Goal: Navigation & Orientation: Find specific page/section

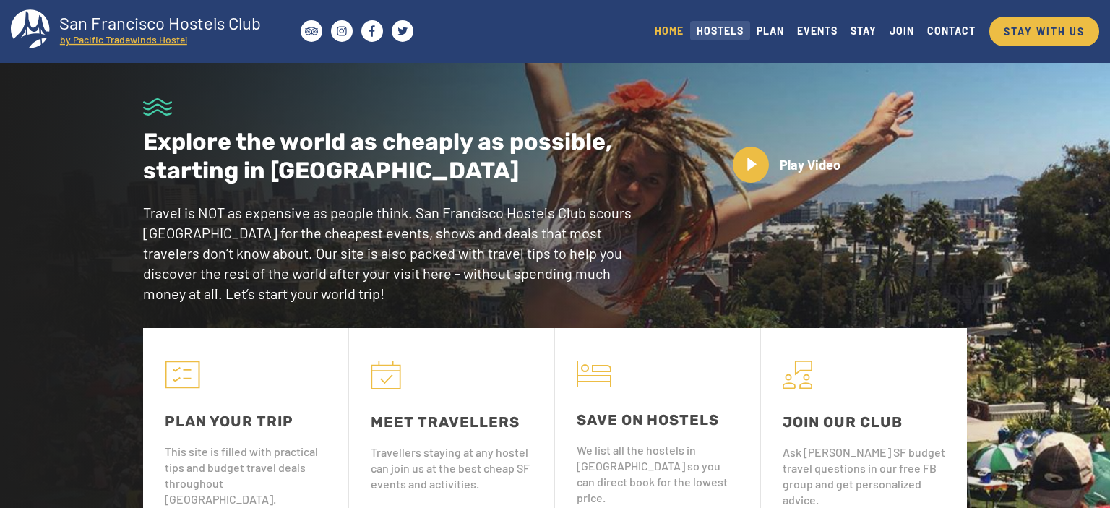
click at [717, 32] on link "HOSTELS" at bounding box center [720, 31] width 60 height 20
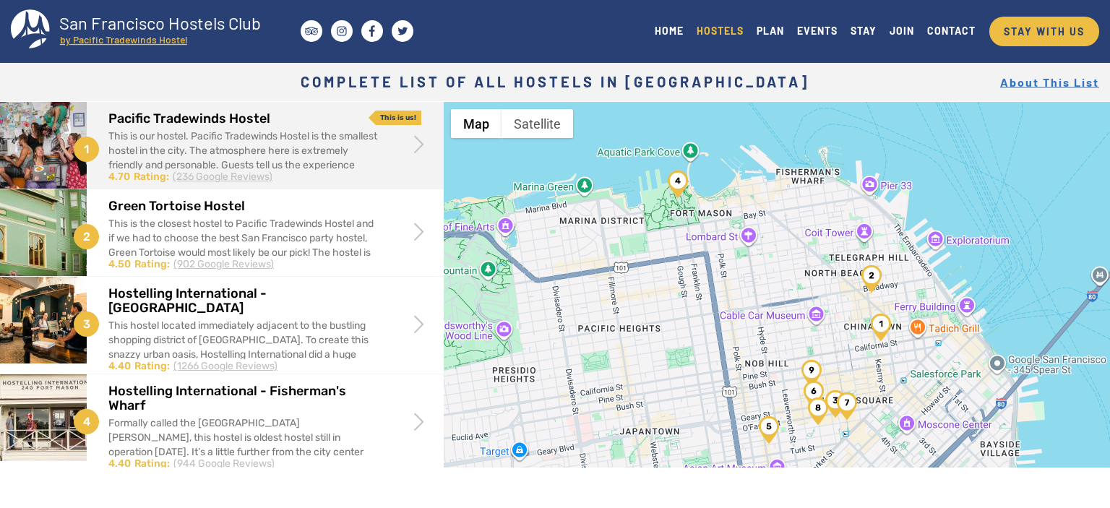
click at [291, 150] on div "This is our hostel. Pacific Tradewinds Hostel is the smallest hostel in the cit…" at bounding box center [243, 165] width 270 height 72
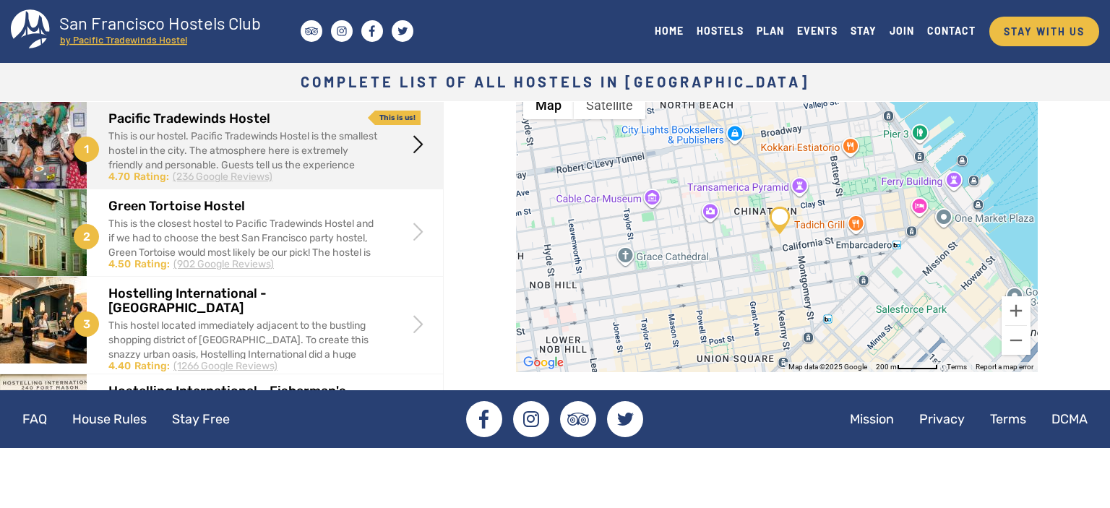
scroll to position [504, 0]
click at [777, 222] on img at bounding box center [779, 219] width 20 height 27
click at [1019, 342] on button "Zoom out" at bounding box center [1015, 339] width 29 height 29
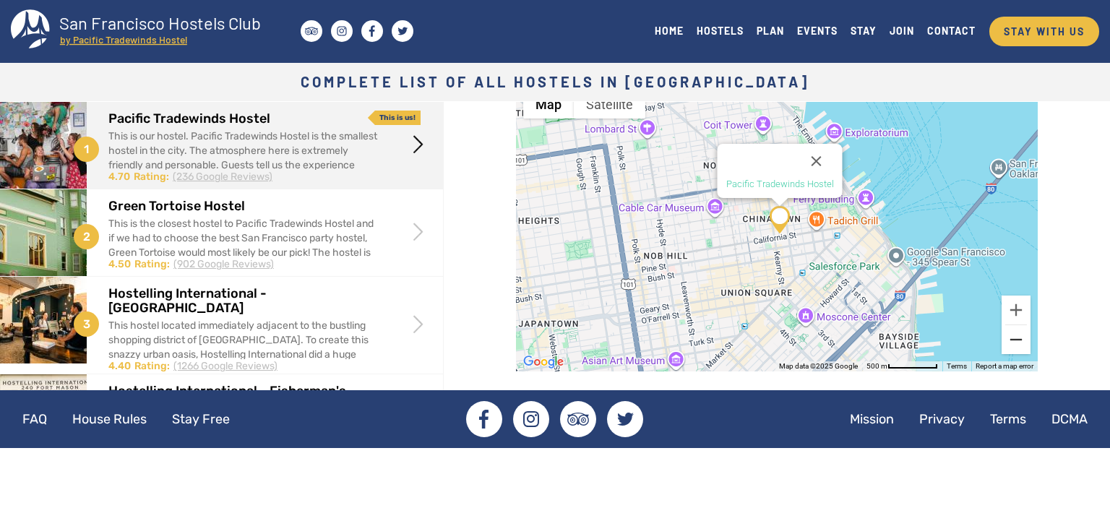
click at [1019, 342] on button "Zoom out" at bounding box center [1015, 339] width 29 height 29
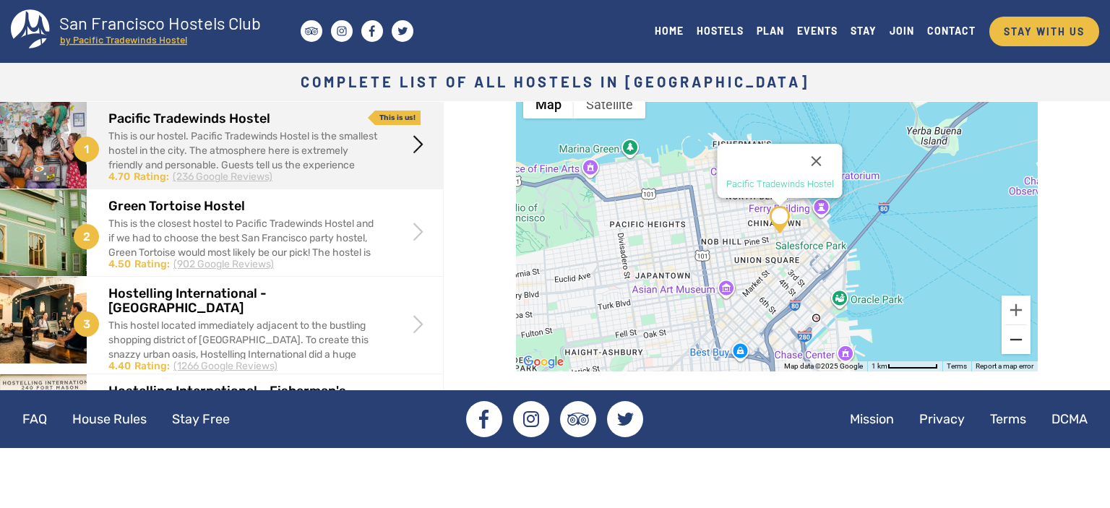
click at [1019, 342] on button "Zoom out" at bounding box center [1015, 339] width 29 height 29
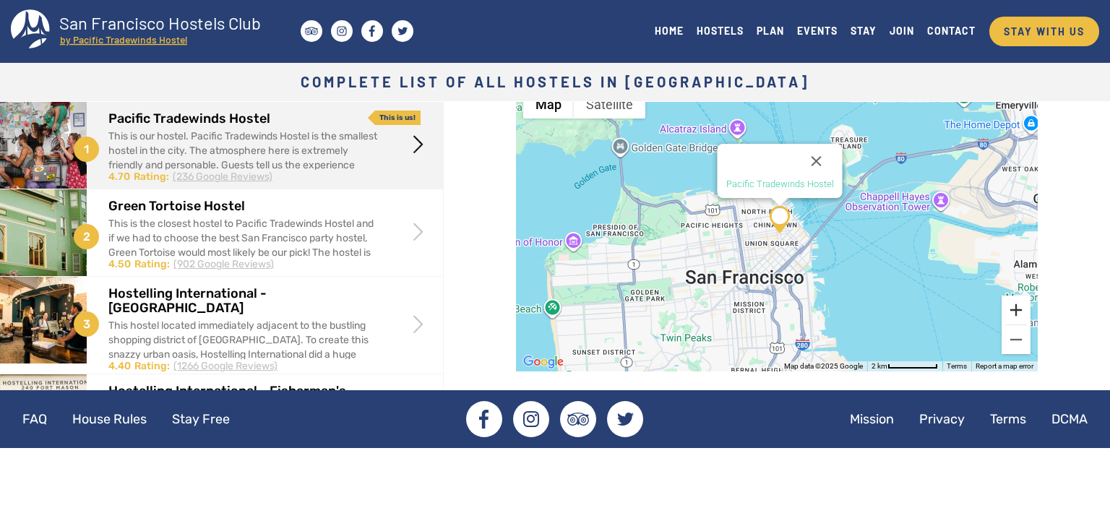
click at [1018, 311] on button "Zoom in" at bounding box center [1015, 310] width 29 height 29
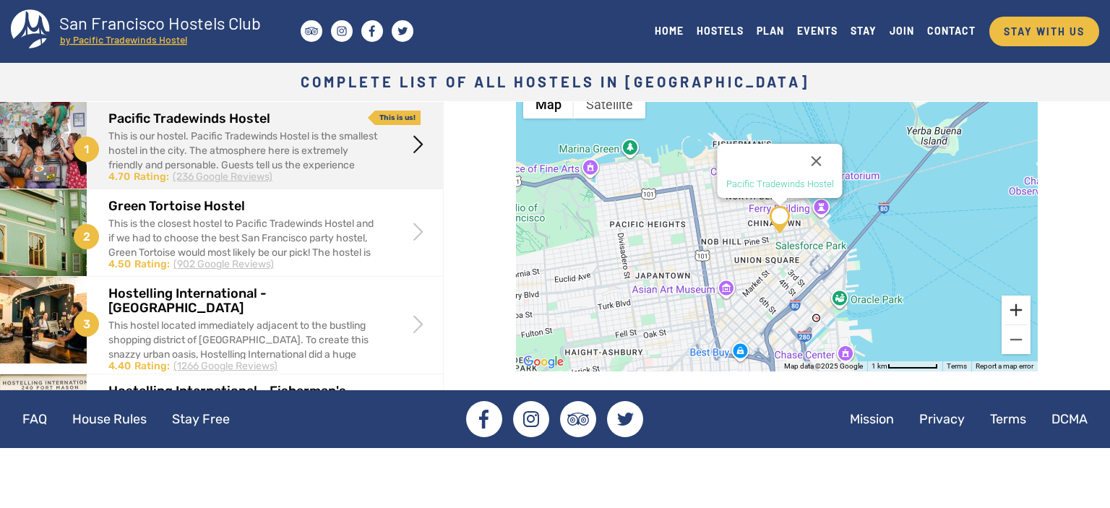
click at [1018, 311] on button "Zoom in" at bounding box center [1015, 310] width 29 height 29
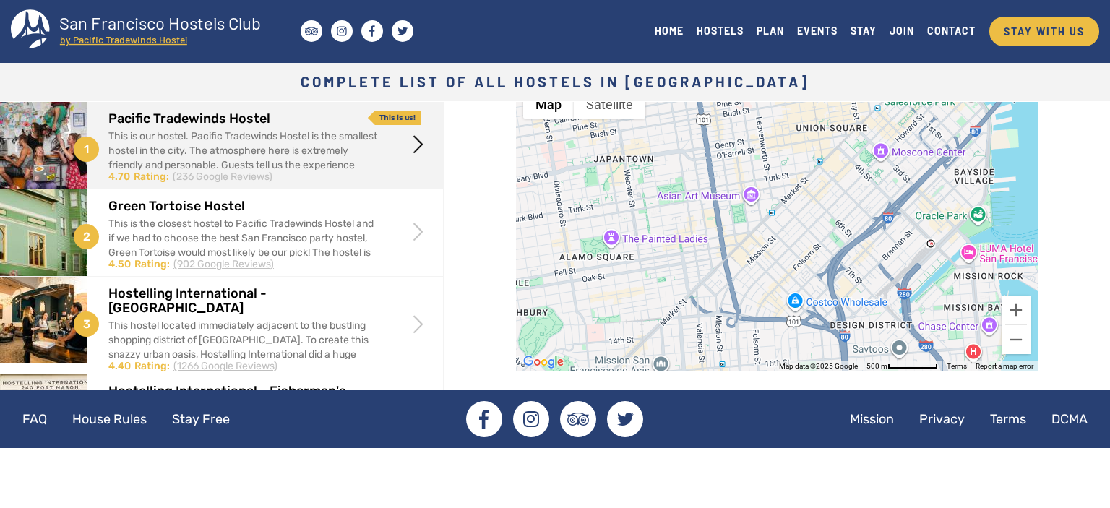
drag, startPoint x: 958, startPoint y: 276, endPoint x: 1038, endPoint y: 105, distance: 188.1
click at [1038, 105] on div "Pacific Tradewinds Hostel" at bounding box center [777, 226] width 522 height 289
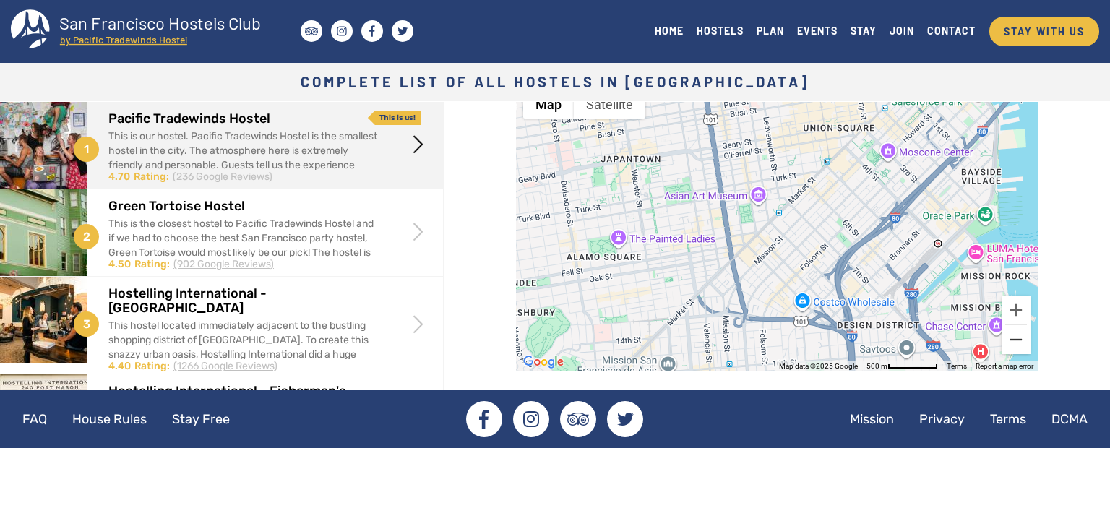
click at [1016, 340] on button "Zoom out" at bounding box center [1015, 339] width 29 height 29
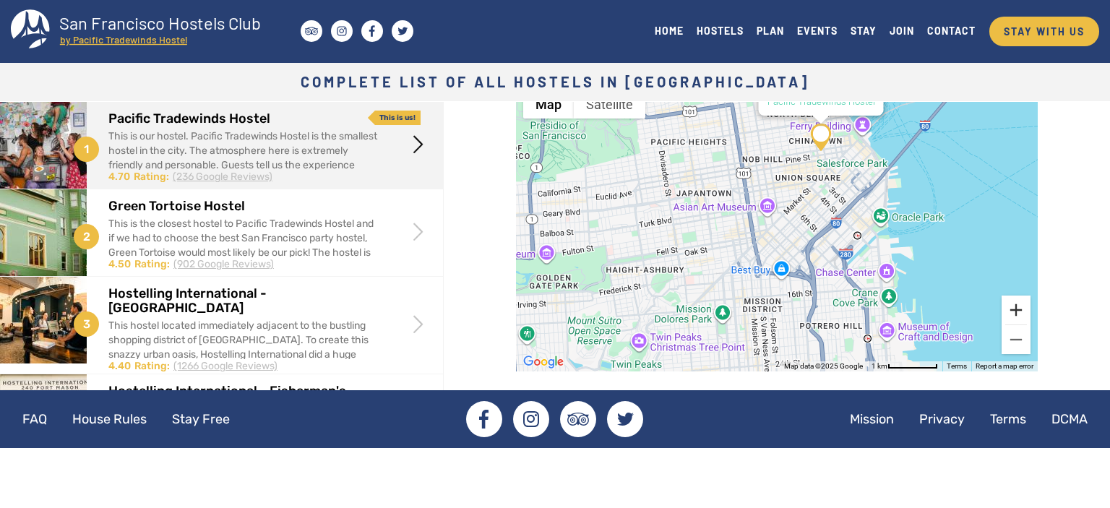
click at [1015, 307] on button "Zoom in" at bounding box center [1015, 310] width 29 height 29
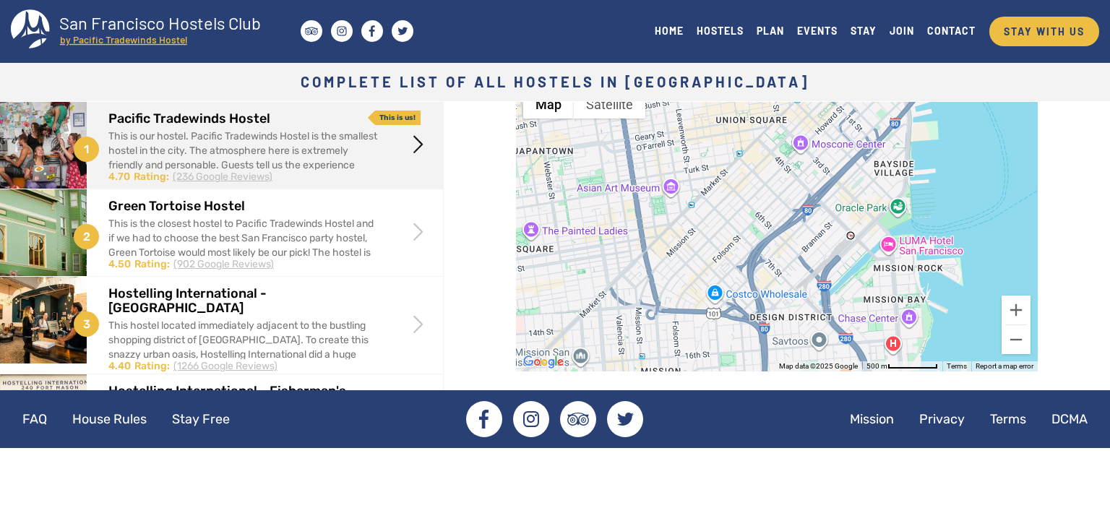
drag, startPoint x: 982, startPoint y: 241, endPoint x: 895, endPoint y: 232, distance: 87.1
click at [895, 232] on div "Pacific Tradewinds Hostel" at bounding box center [777, 226] width 522 height 289
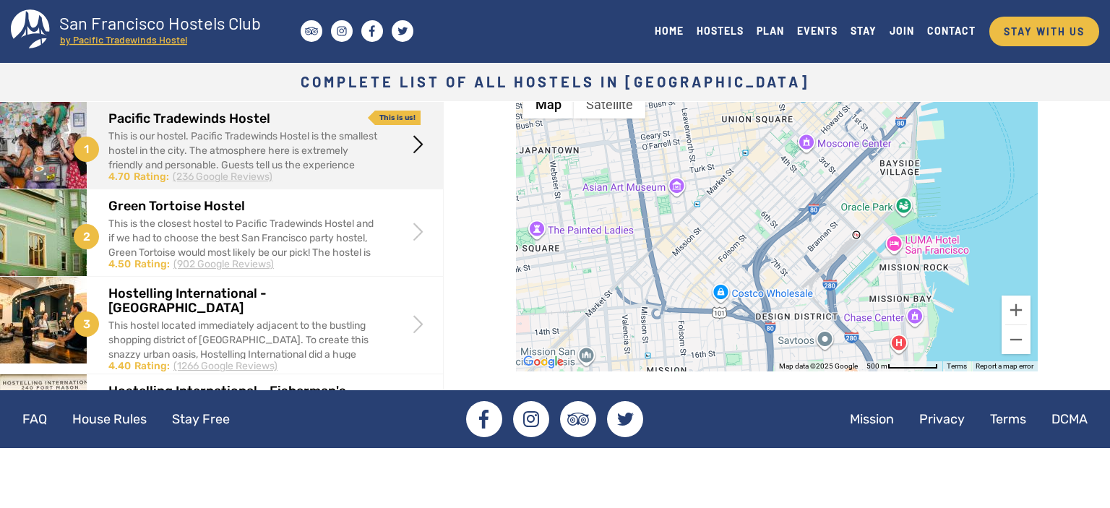
click at [905, 206] on div "Pacific Tradewinds Hostel" at bounding box center [777, 226] width 522 height 289
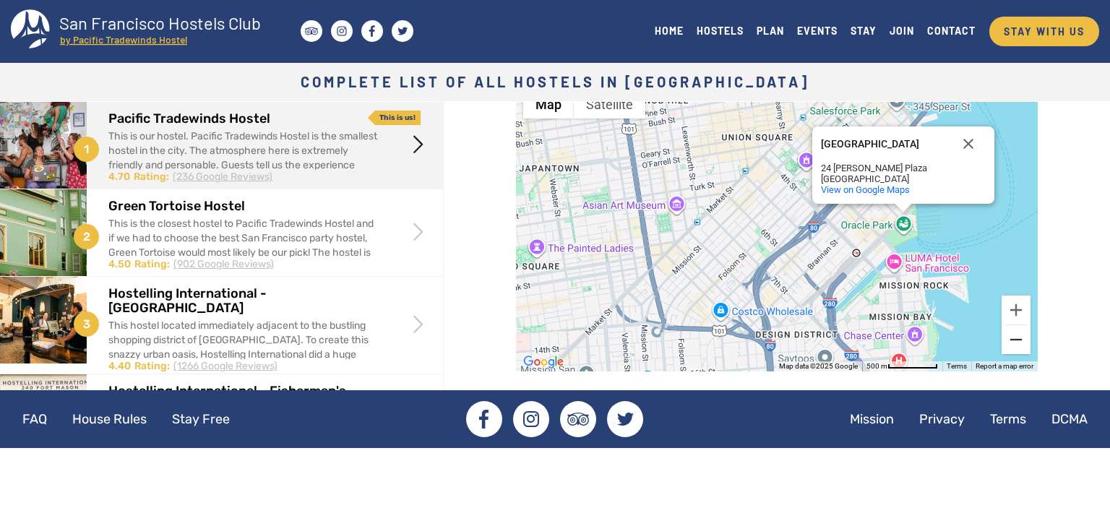
click at [1022, 341] on button "Zoom out" at bounding box center [1015, 339] width 29 height 29
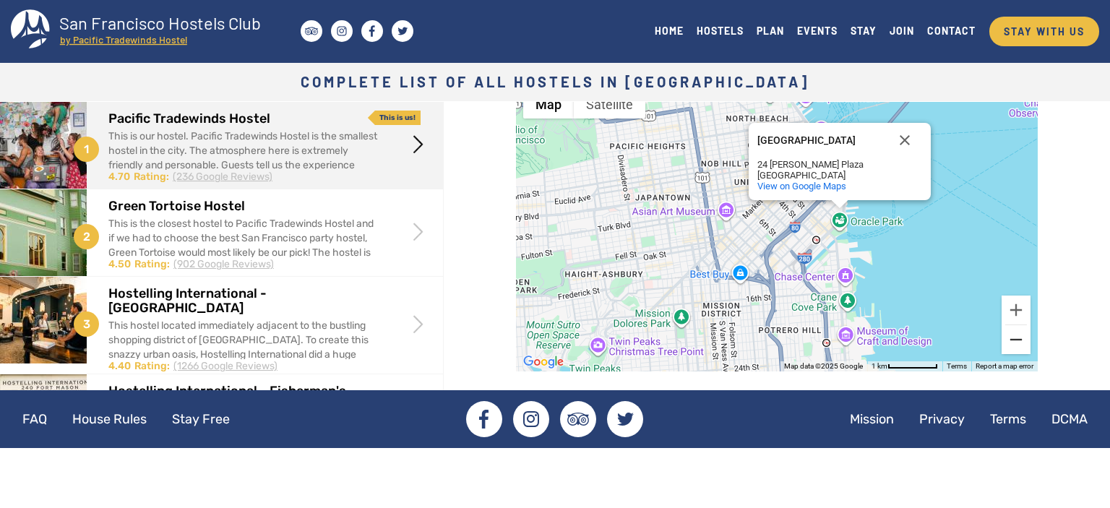
click at [1022, 341] on button "Zoom out" at bounding box center [1015, 339] width 29 height 29
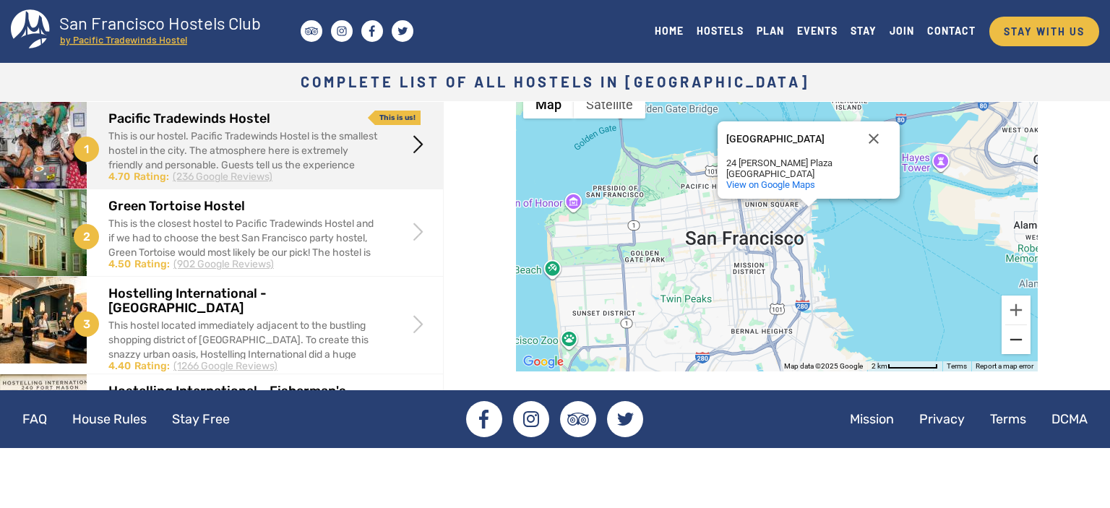
click at [1022, 341] on button "Zoom out" at bounding box center [1015, 339] width 29 height 29
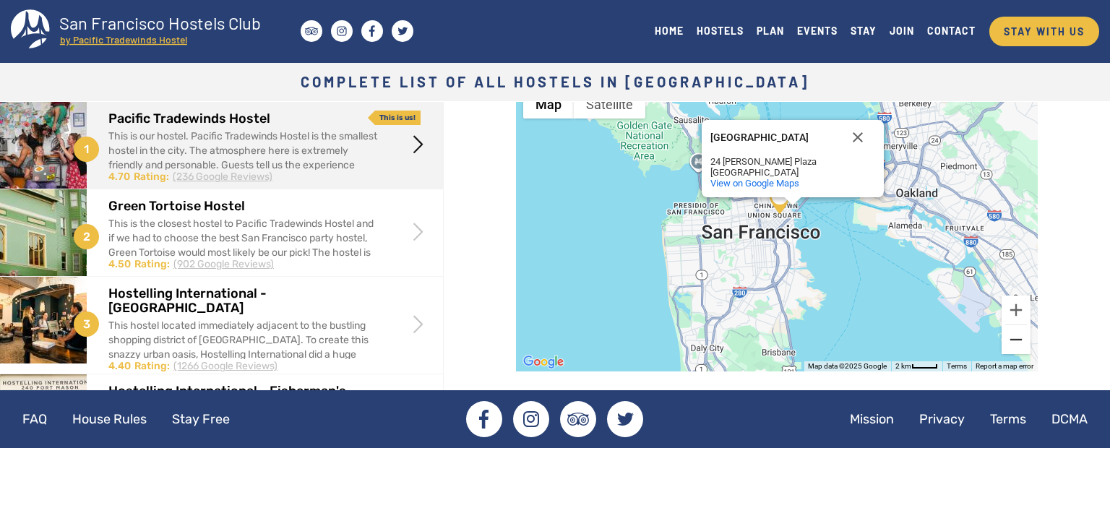
scroll to position [506, 0]
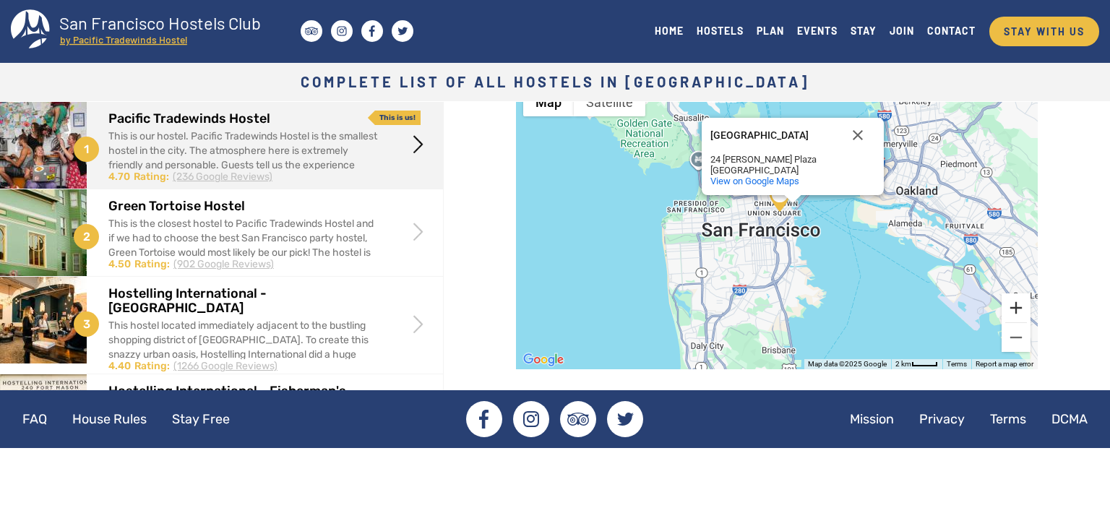
click at [1019, 309] on button "Zoom in" at bounding box center [1015, 307] width 29 height 29
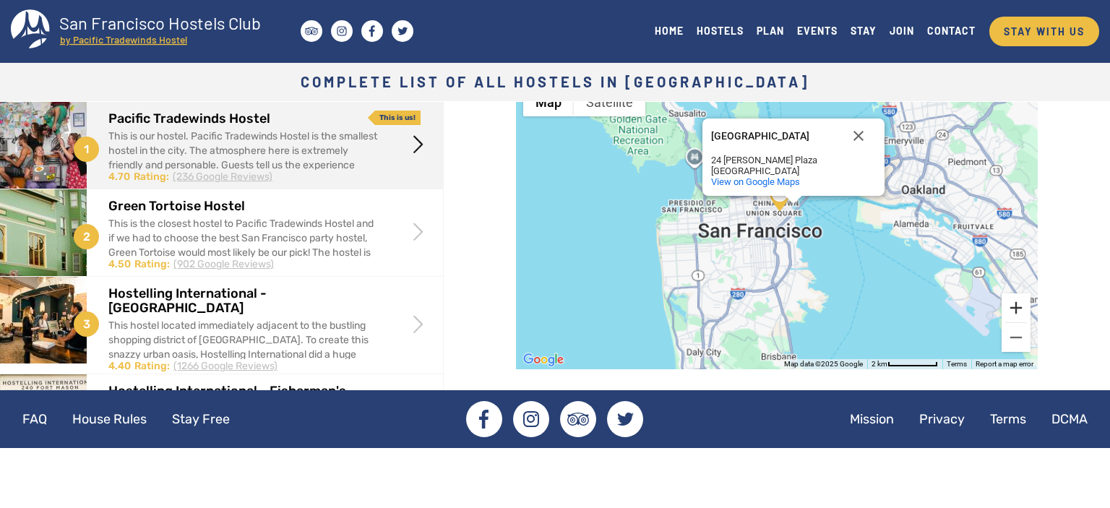
click at [1019, 309] on button "Zoom in" at bounding box center [1015, 307] width 29 height 29
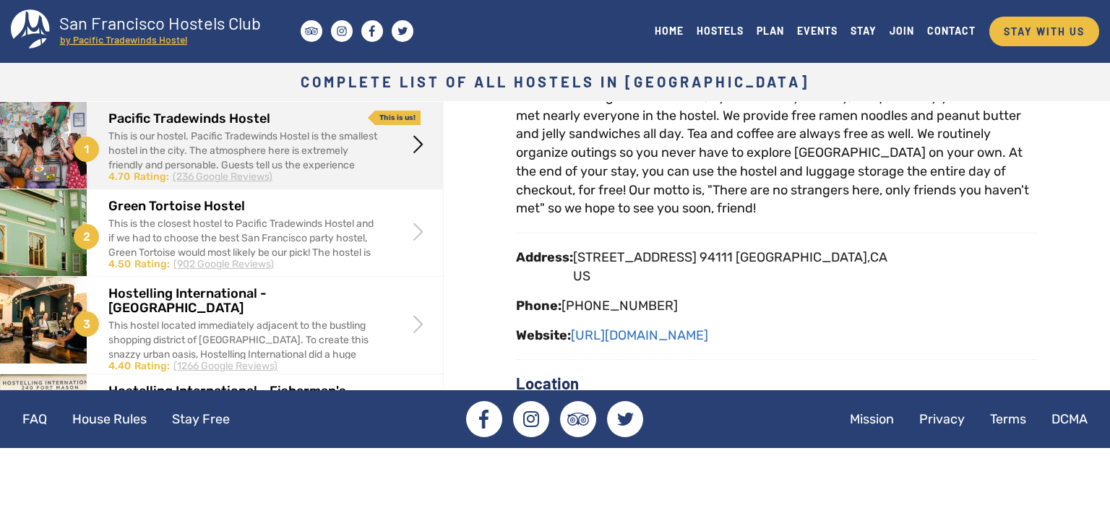
scroll to position [0, 0]
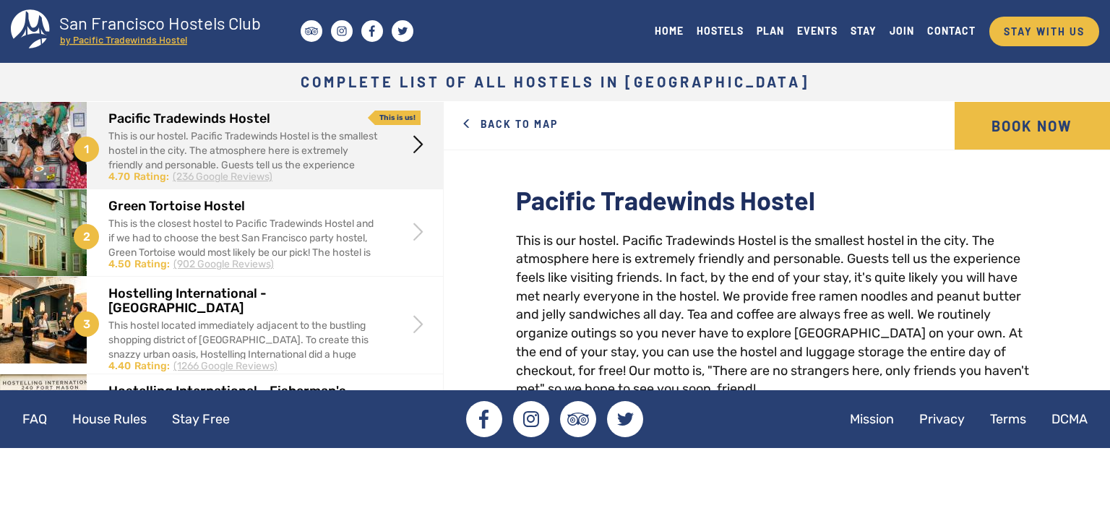
drag, startPoint x: 736, startPoint y: 274, endPoint x: 829, endPoint y: 38, distance: 253.3
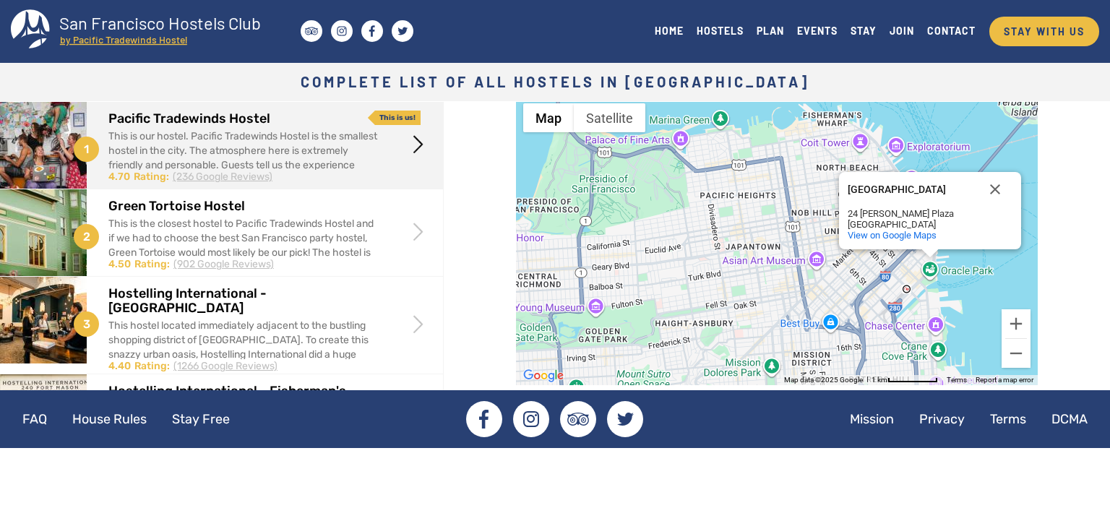
scroll to position [506, 0]
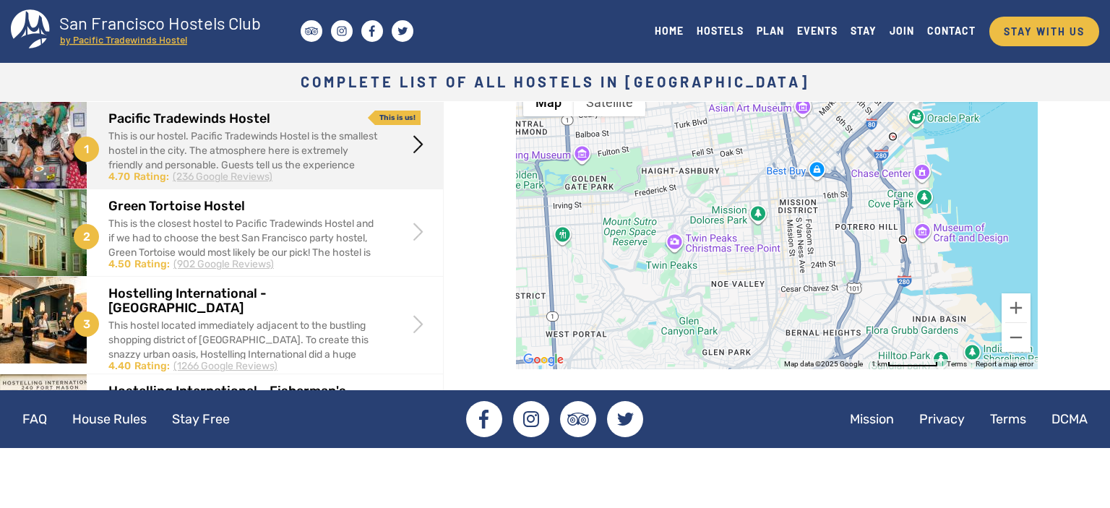
drag, startPoint x: 848, startPoint y: 280, endPoint x: 833, endPoint y: 142, distance: 138.8
click at [833, 142] on div "[GEOGRAPHIC_DATA] [GEOGRAPHIC_DATA] 24 [PERSON_NAME][GEOGRAPHIC_DATA] View on G…" at bounding box center [777, 224] width 522 height 289
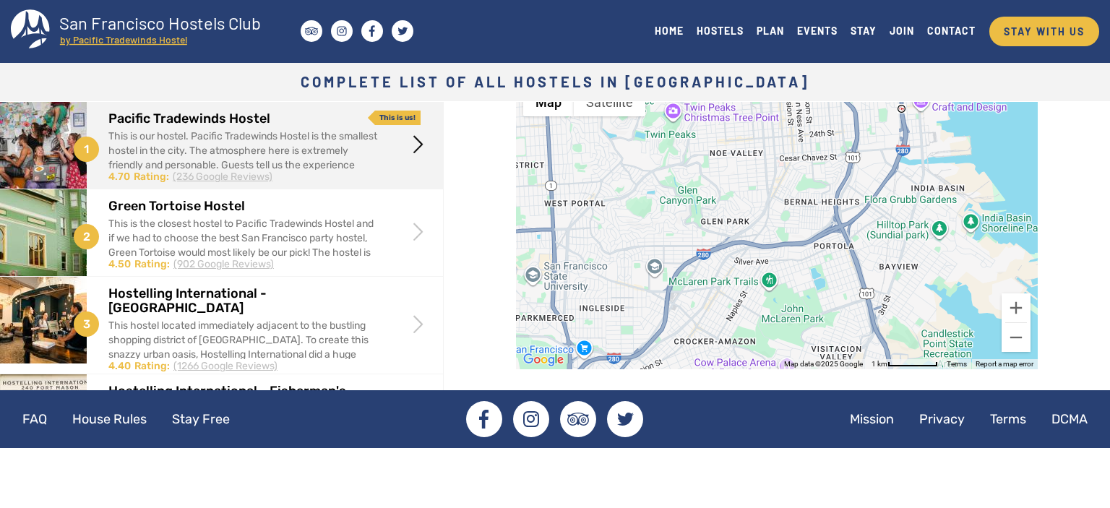
drag, startPoint x: 876, startPoint y: 264, endPoint x: 874, endPoint y: 128, distance: 135.9
click at [874, 128] on div "[GEOGRAPHIC_DATA] [GEOGRAPHIC_DATA] 24 [PERSON_NAME][GEOGRAPHIC_DATA] View on G…" at bounding box center [777, 224] width 522 height 289
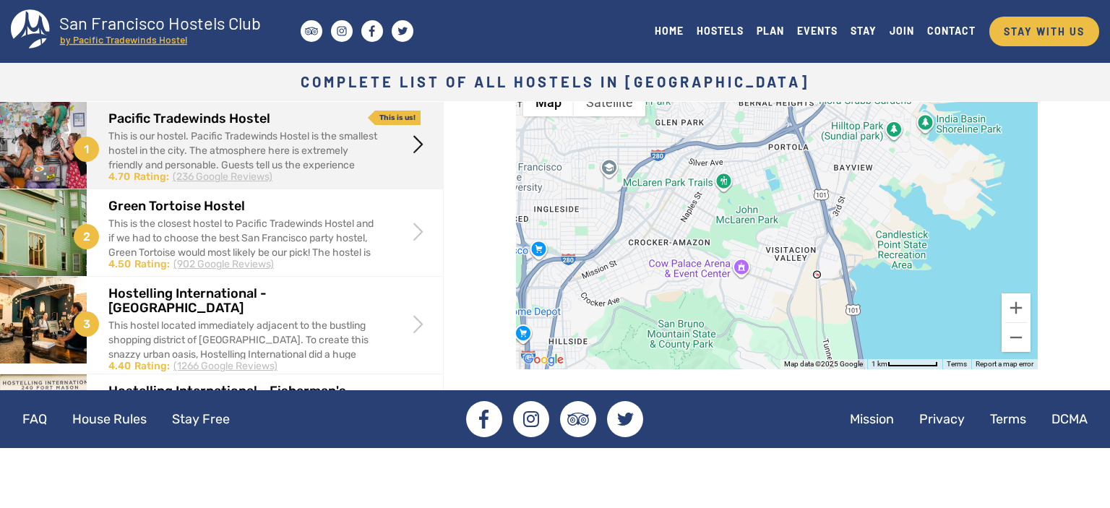
drag, startPoint x: 910, startPoint y: 244, endPoint x: 866, endPoint y: 149, distance: 104.8
click at [866, 149] on div "[GEOGRAPHIC_DATA] [GEOGRAPHIC_DATA] 24 [PERSON_NAME][GEOGRAPHIC_DATA] View on G…" at bounding box center [777, 224] width 522 height 289
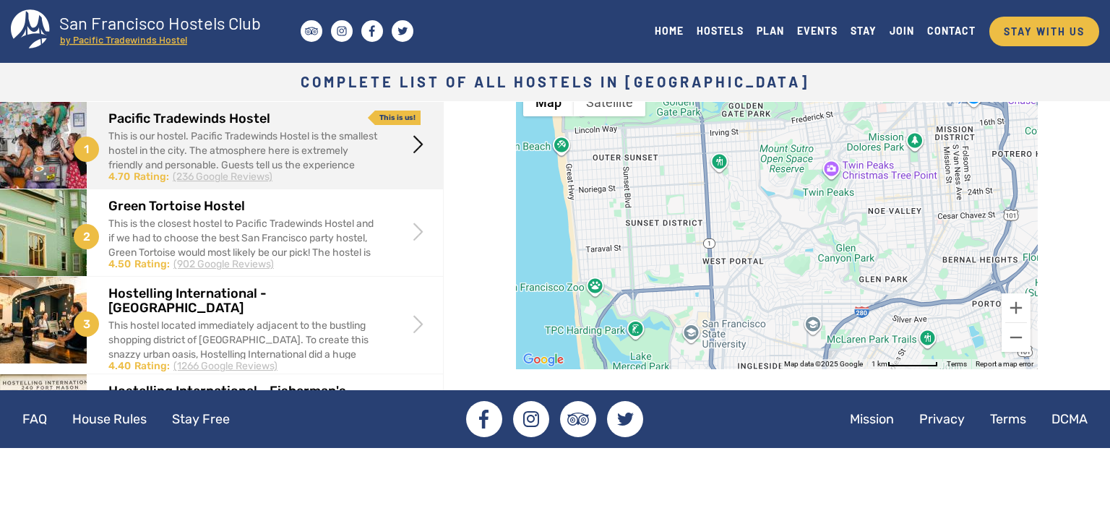
drag, startPoint x: 624, startPoint y: 275, endPoint x: 828, endPoint y: 433, distance: 258.1
click at [828, 369] on div "[GEOGRAPHIC_DATA] [GEOGRAPHIC_DATA] 24 [PERSON_NAME][GEOGRAPHIC_DATA] View on G…" at bounding box center [777, 224] width 522 height 289
click at [699, 324] on div "[GEOGRAPHIC_DATA] [GEOGRAPHIC_DATA] 24 [PERSON_NAME][GEOGRAPHIC_DATA] View on G…" at bounding box center [777, 224] width 522 height 289
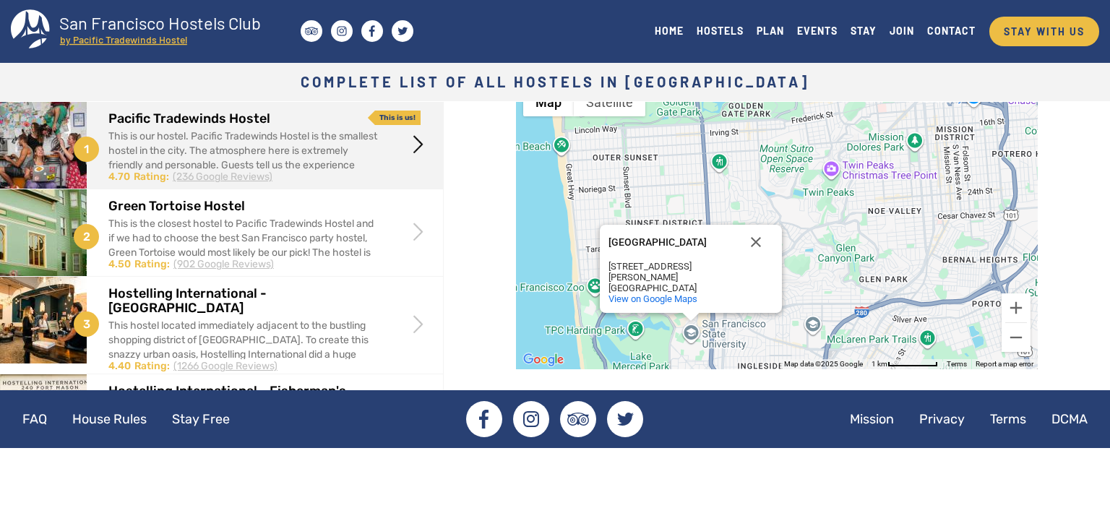
click at [693, 330] on div "[GEOGRAPHIC_DATA] [GEOGRAPHIC_DATA] [STREET_ADDRESS][PERSON_NAME] View on Googl…" at bounding box center [777, 224] width 522 height 289
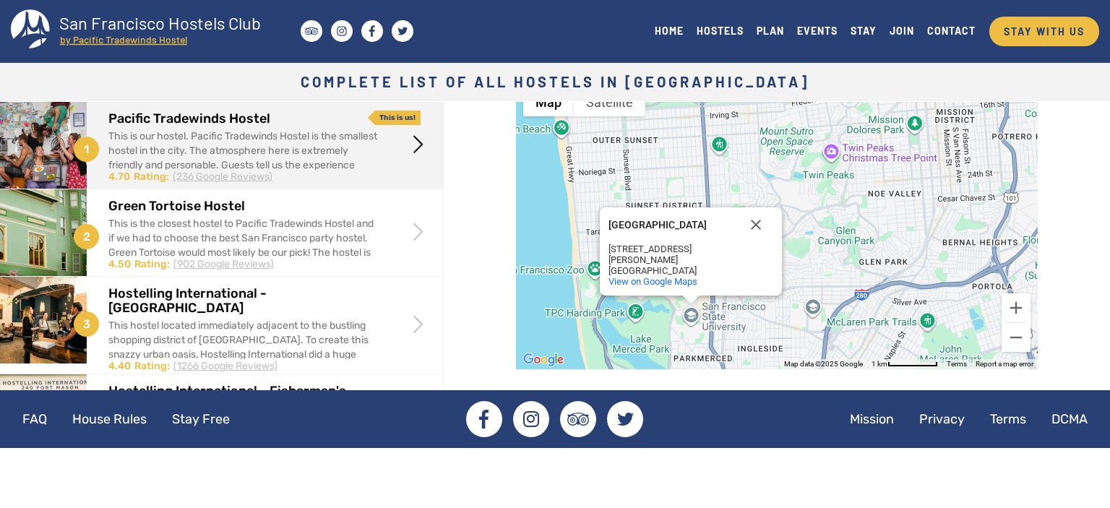
drag, startPoint x: 660, startPoint y: 244, endPoint x: 605, endPoint y: 233, distance: 56.1
click at [608, 230] on div "[GEOGRAPHIC_DATA]" at bounding box center [673, 225] width 130 height 11
copy div
